Goal: Task Accomplishment & Management: Complete application form

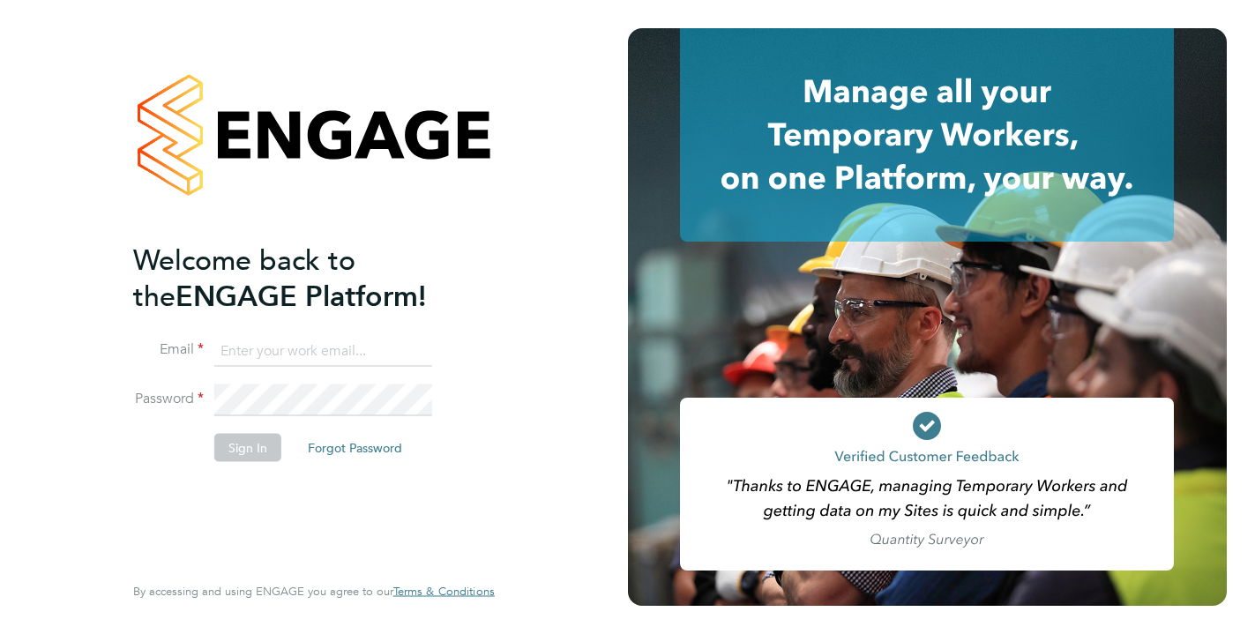
click at [289, 355] on input at bounding box center [323, 351] width 218 height 32
type input "kelly@corerecruiter.co.uk"
click at [244, 438] on button "Sign In" at bounding box center [247, 448] width 67 height 28
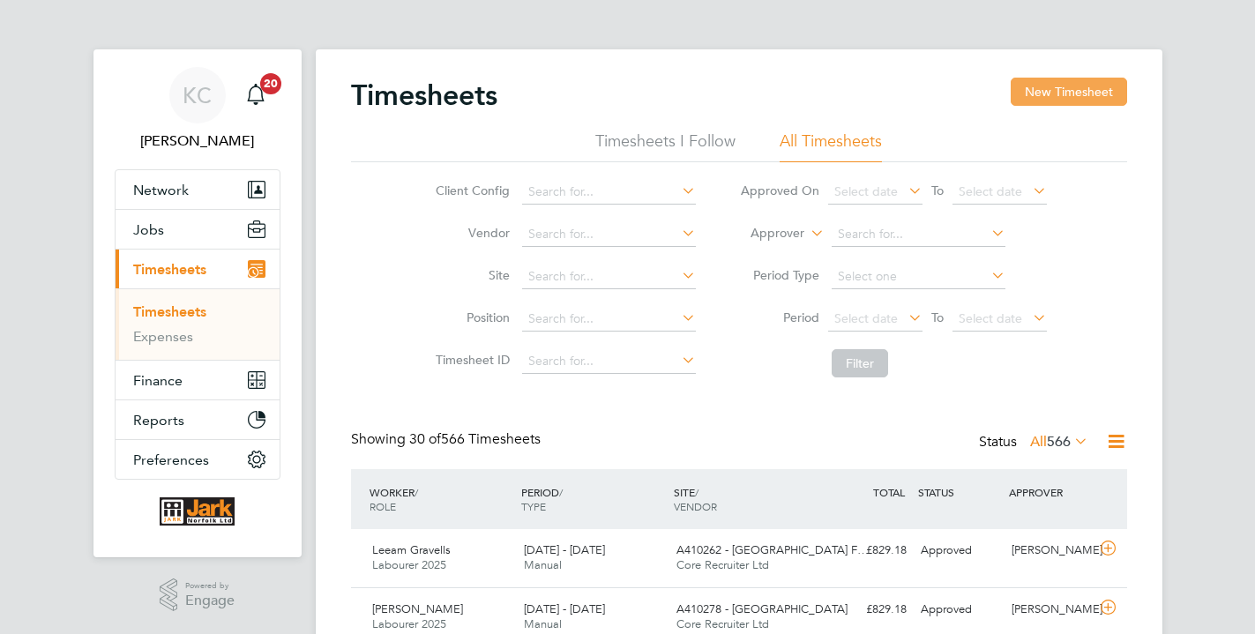
click at [1030, 105] on button "New Timesheet" at bounding box center [1069, 92] width 116 height 28
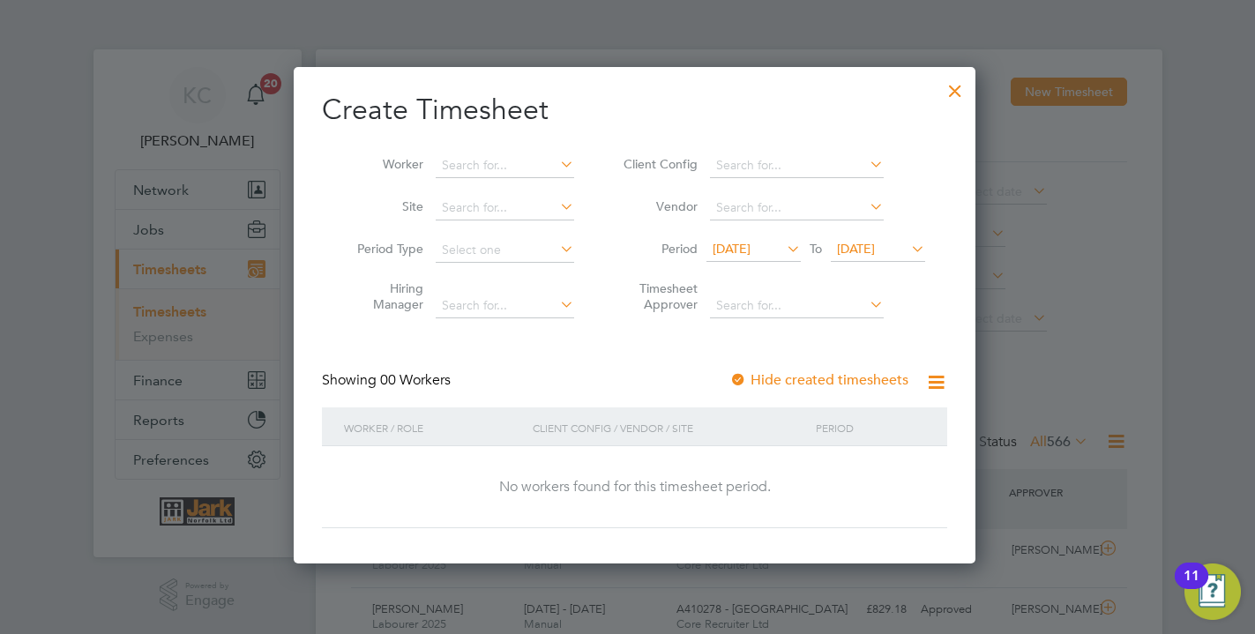
click at [875, 247] on span "[DATE]" at bounding box center [856, 249] width 38 height 16
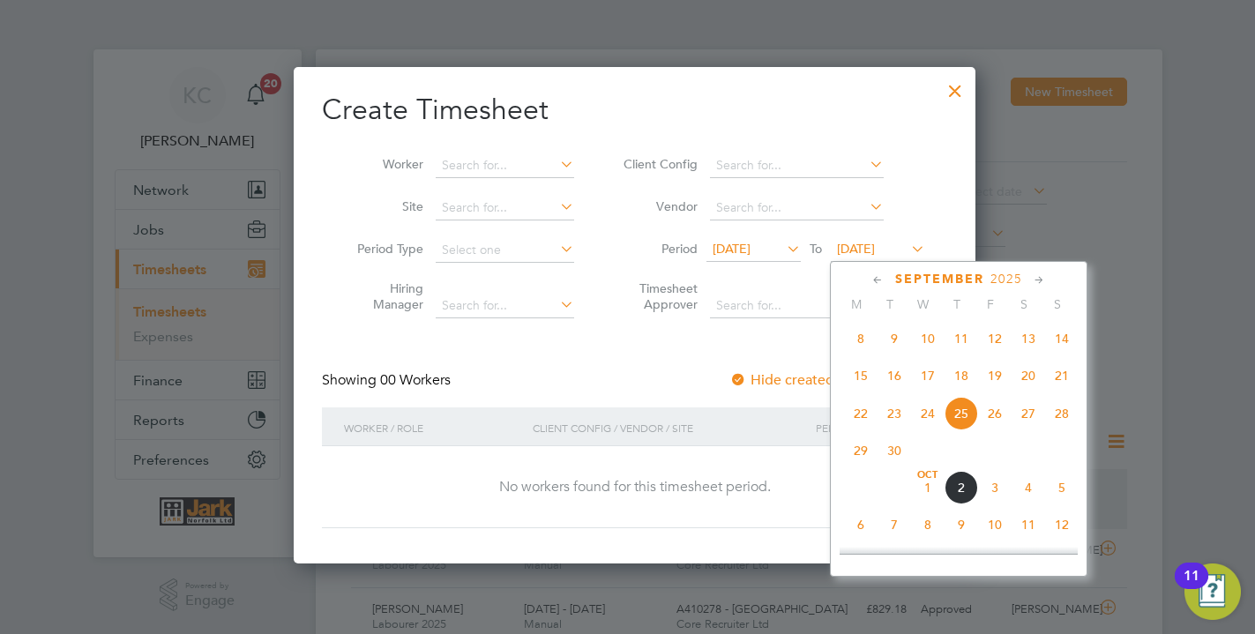
click at [1059, 498] on span "5" at bounding box center [1063, 488] width 34 height 34
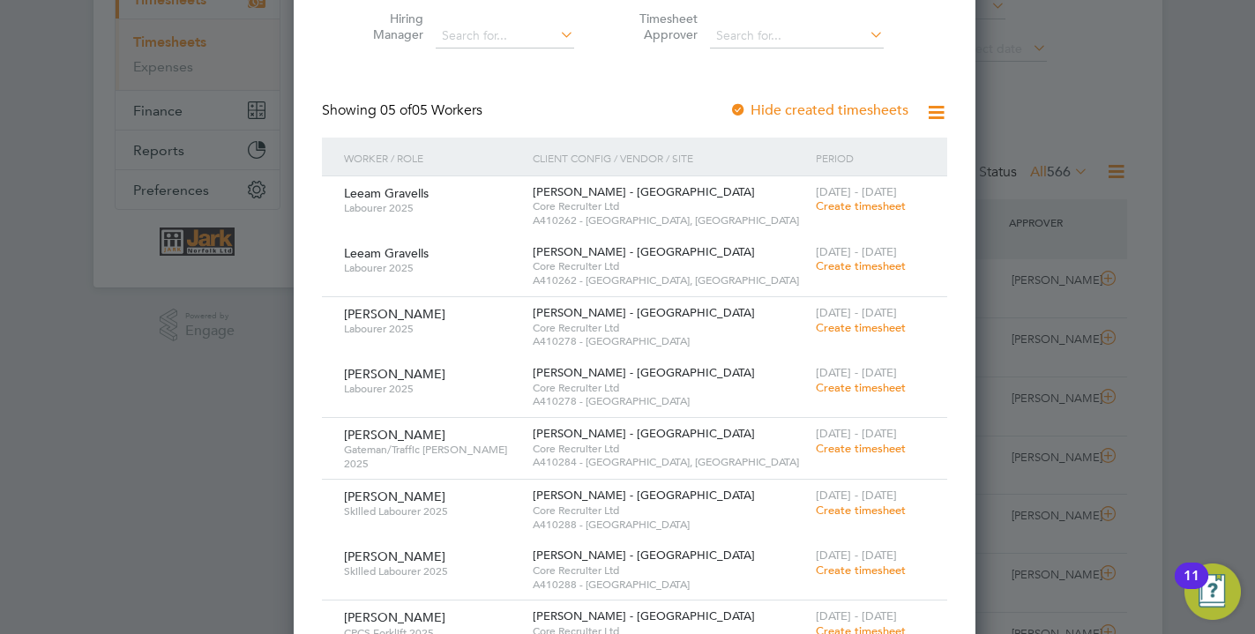
click at [839, 453] on span "Create timesheet" at bounding box center [861, 448] width 90 height 15
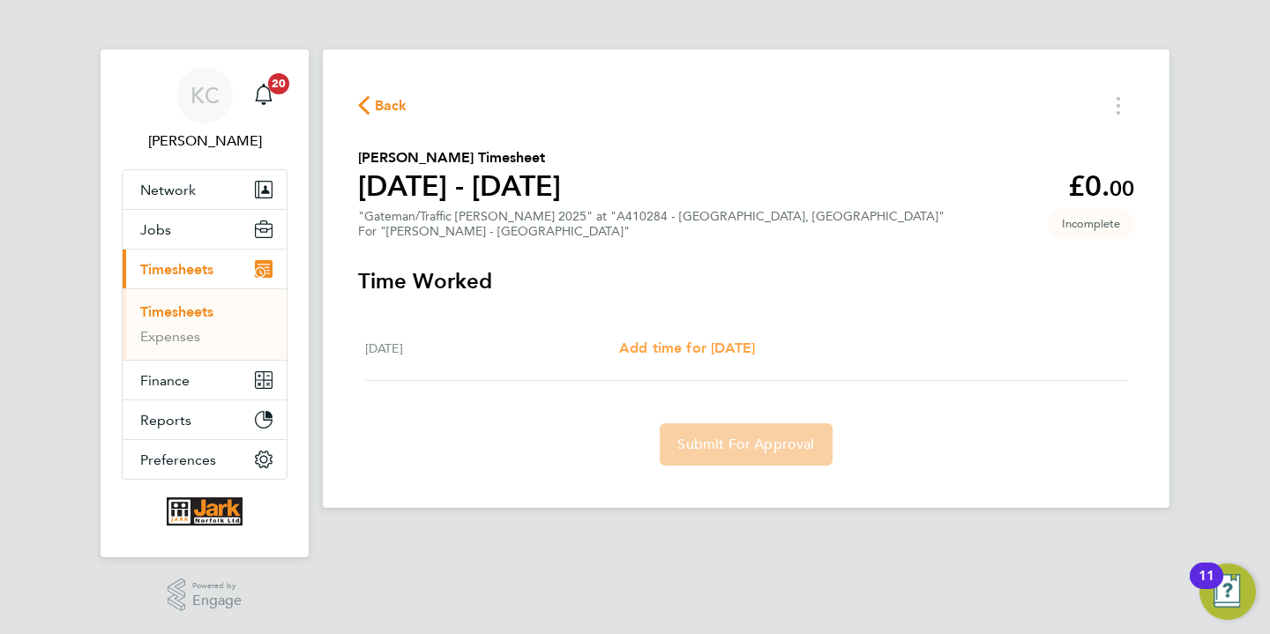
click at [637, 355] on span "Add time for [DATE]" at bounding box center [687, 348] width 136 height 17
select select "30"
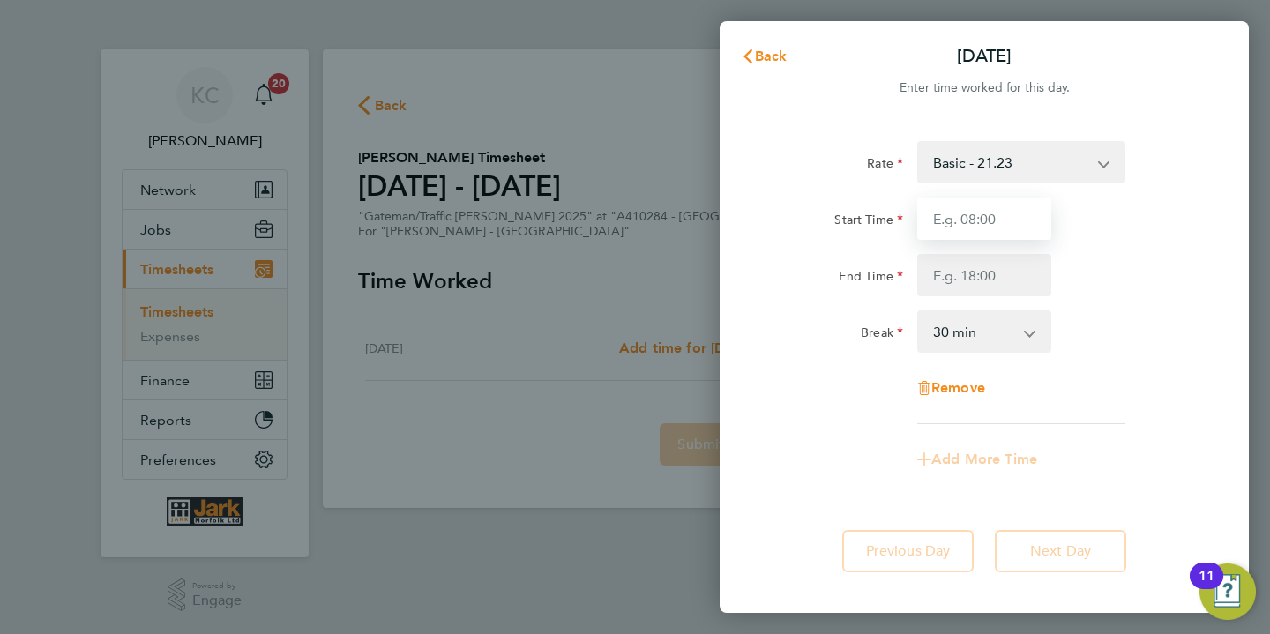
click at [938, 201] on input "Start Time" at bounding box center [985, 219] width 134 height 42
type input "07:30"
type input "17:00"
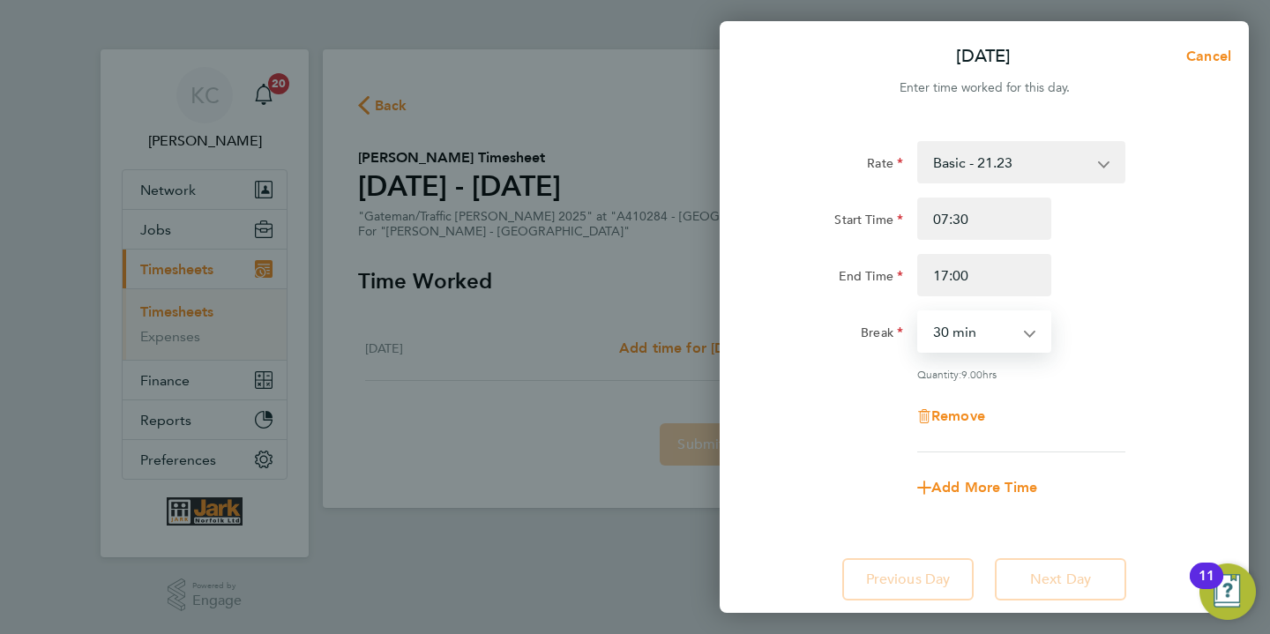
click at [1061, 391] on div "Rate Basic - 21.23 Overtime - 30.55 Start Time 07:30 End Time 17:00 Break 0 min…" at bounding box center [984, 296] width 431 height 311
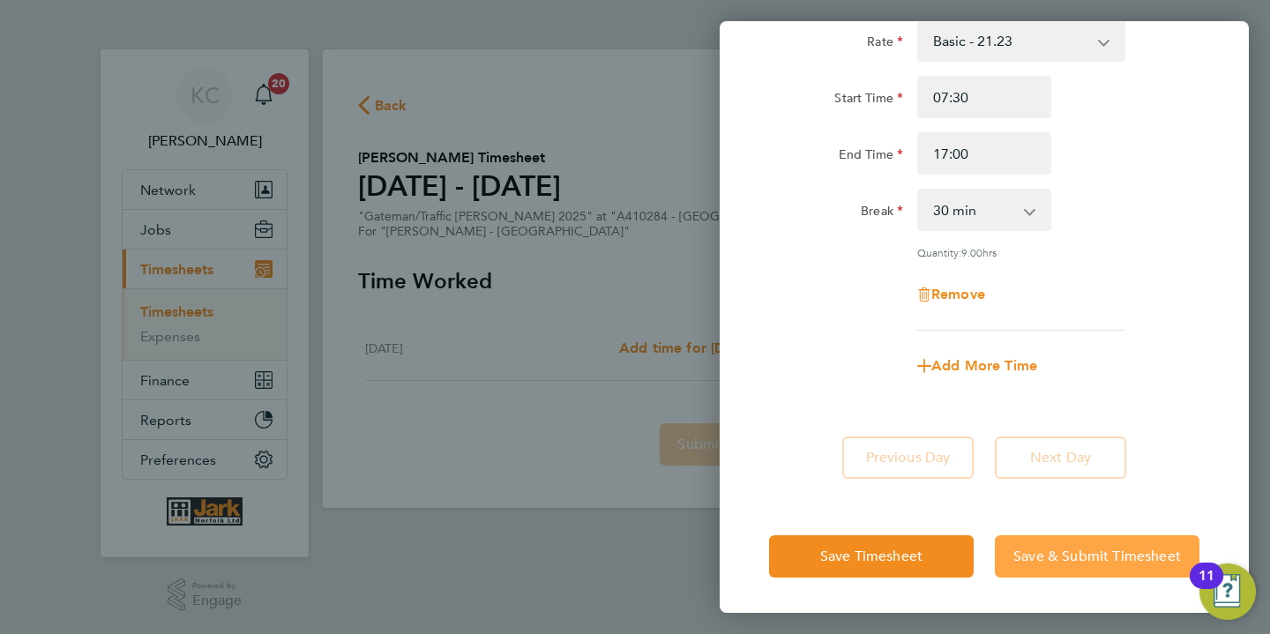
click at [1073, 548] on span "Save & Submit Timesheet" at bounding box center [1098, 557] width 168 height 18
